Goal: Task Accomplishment & Management: Use online tool/utility

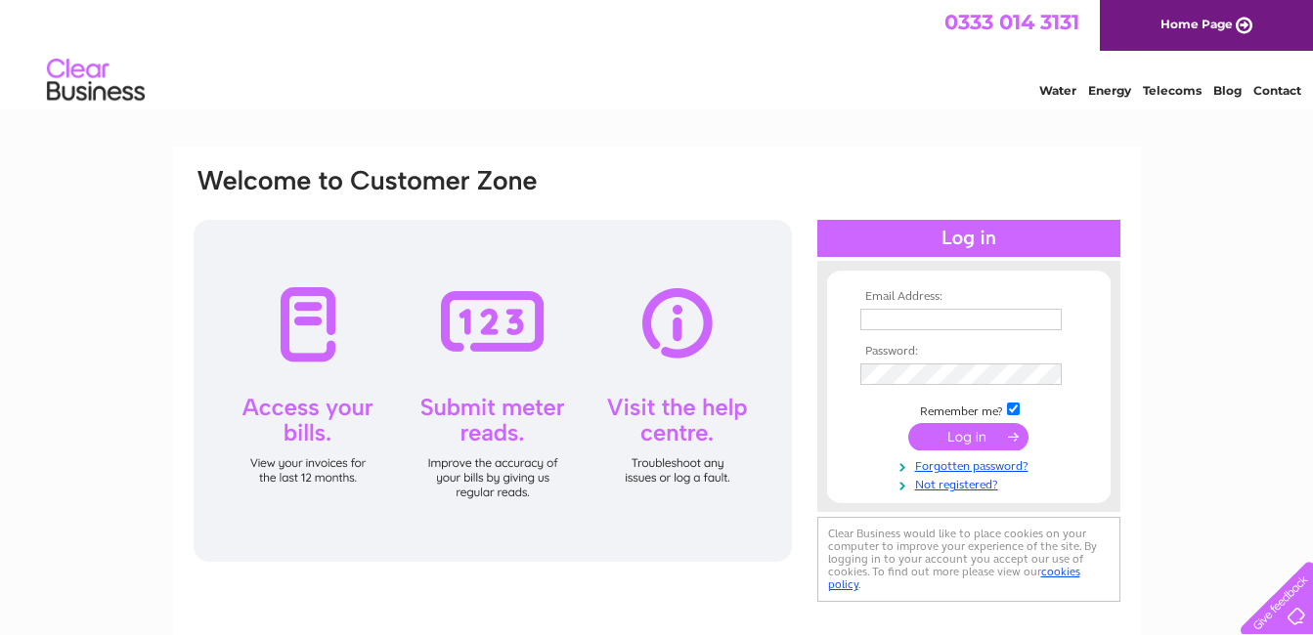
type input "[PERSON_NAME][EMAIL_ADDRESS][PERSON_NAME][DOMAIN_NAME]"
click at [990, 439] on input "submit" at bounding box center [968, 436] width 120 height 27
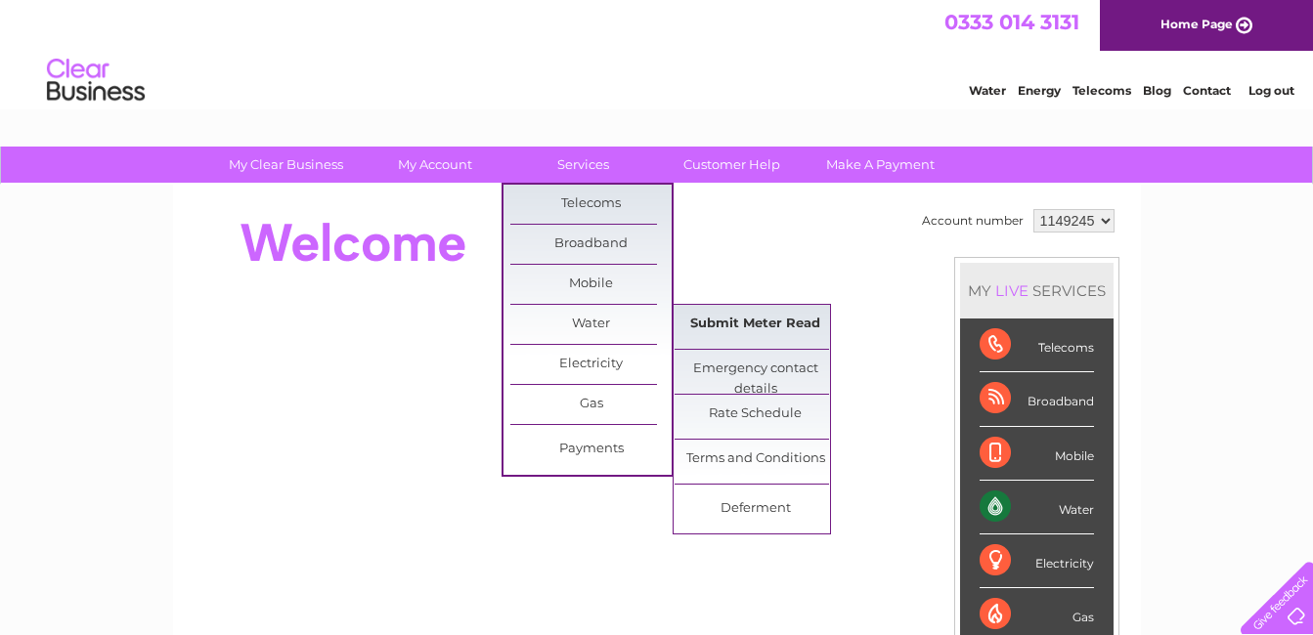
click at [731, 320] on link "Submit Meter Read" at bounding box center [754, 324] width 161 height 39
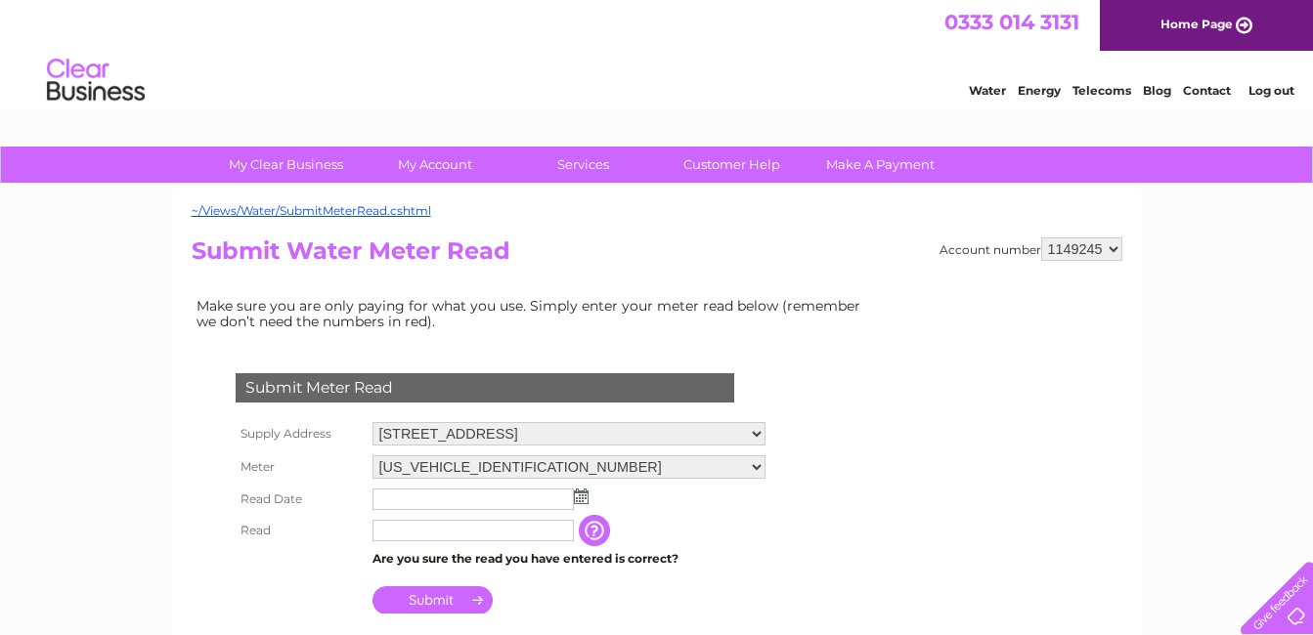
scroll to position [98, 0]
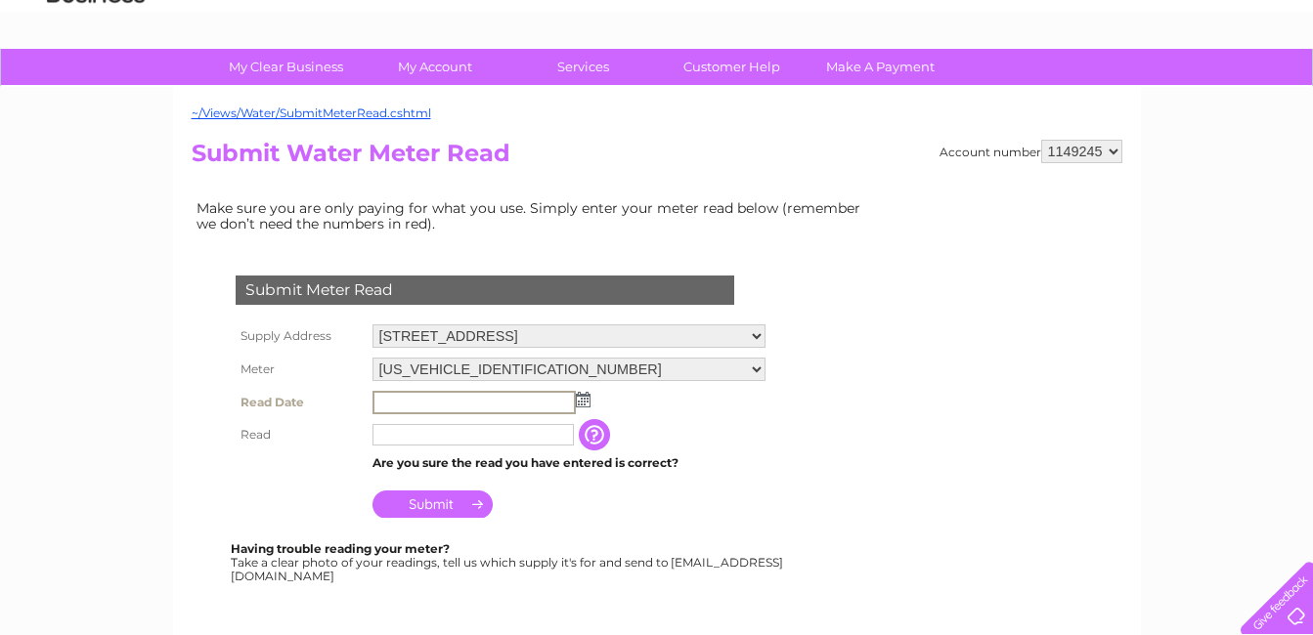
click at [492, 407] on input "text" at bounding box center [473, 402] width 203 height 23
click at [579, 404] on img at bounding box center [581, 399] width 15 height 16
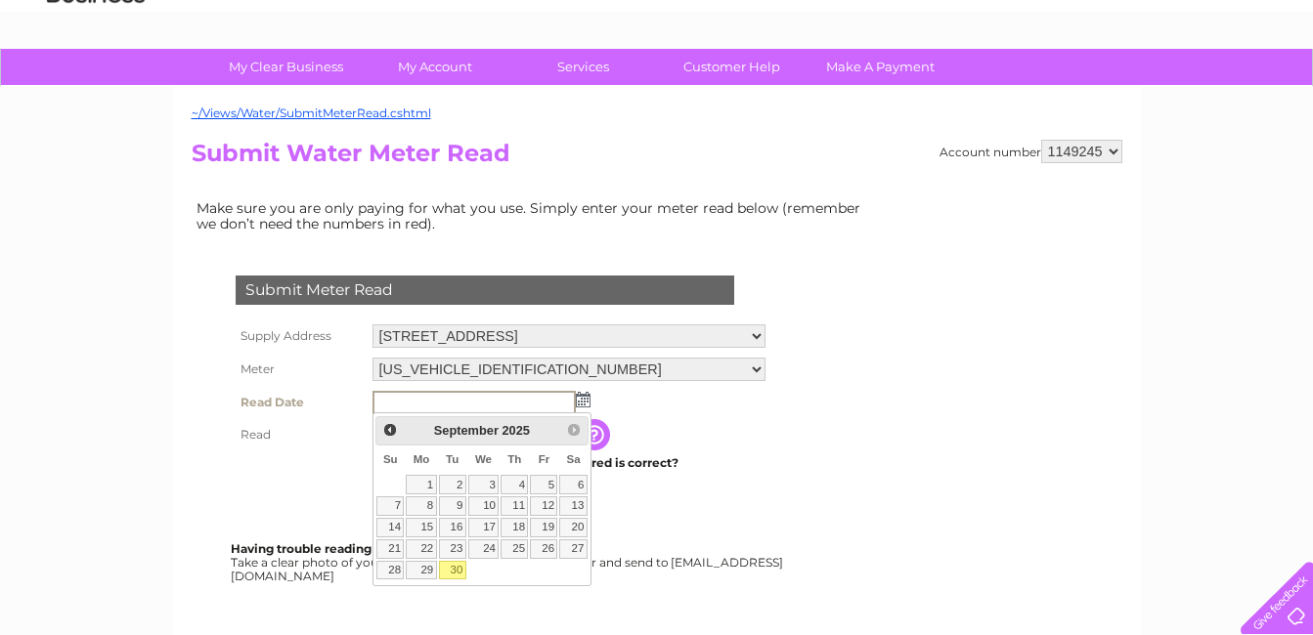
click at [451, 572] on link "30" at bounding box center [452, 571] width 27 height 20
type input "2025/09/30"
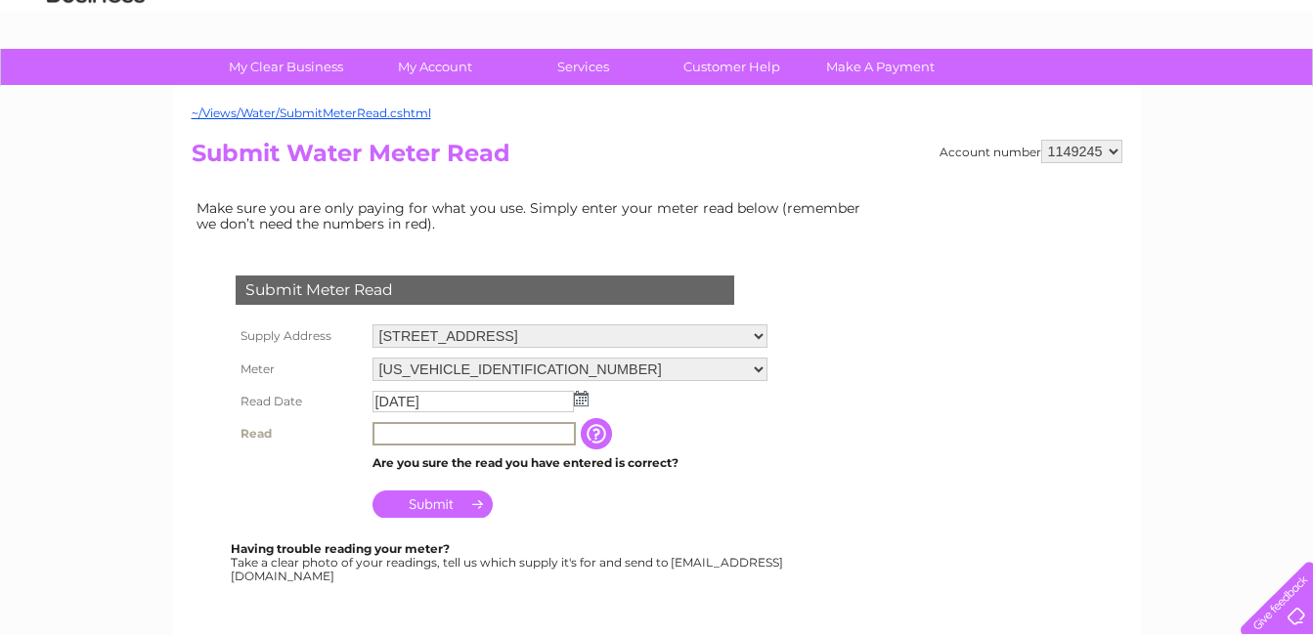
click at [538, 436] on input "text" at bounding box center [473, 433] width 203 height 23
type input "346"
click at [474, 502] on input "Submit" at bounding box center [432, 504] width 120 height 27
